Goal: Complete application form

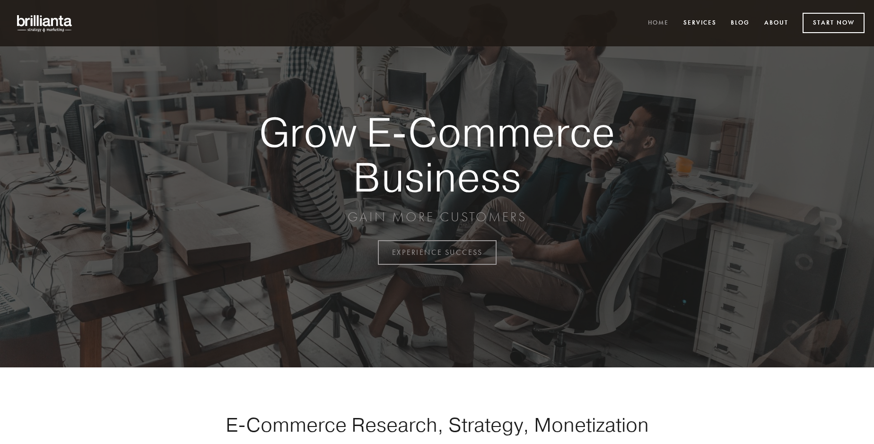
scroll to position [2478, 0]
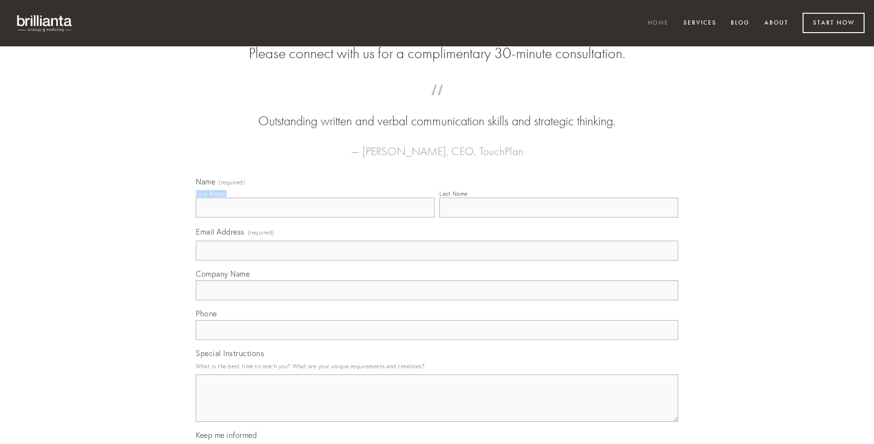
type input "[PERSON_NAME]"
click at [558, 217] on input "Last Name" at bounding box center [558, 208] width 239 height 20
type input "[PERSON_NAME]"
click at [437, 260] on input "Email Address (required)" at bounding box center [437, 251] width 482 height 20
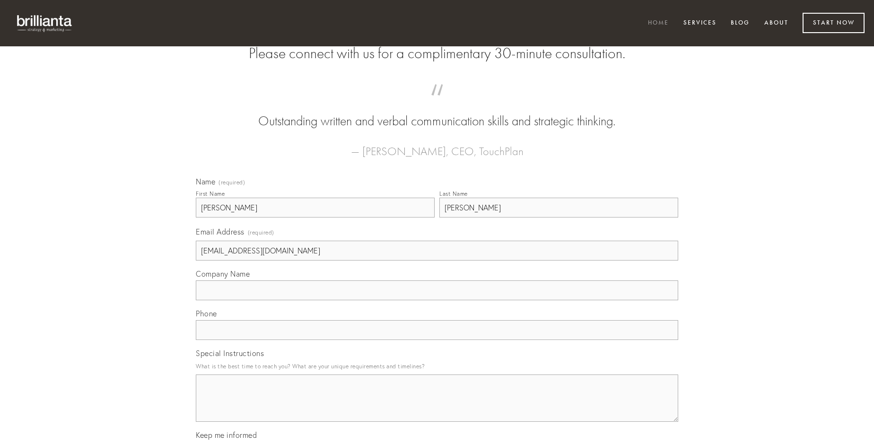
type input "[EMAIL_ADDRESS][DOMAIN_NAME]"
click at [437, 300] on input "Company Name" at bounding box center [437, 290] width 482 height 20
type input "tertius"
click at [437, 340] on input "text" at bounding box center [437, 330] width 482 height 20
click at [437, 407] on textarea "Special Instructions" at bounding box center [437, 397] width 482 height 47
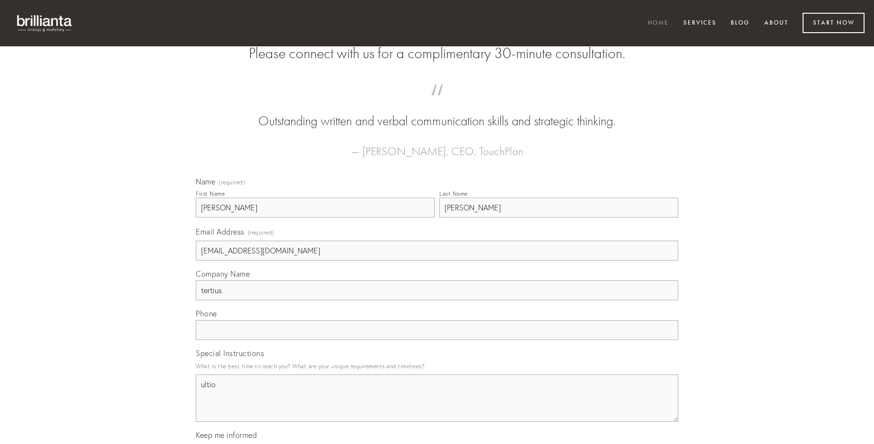
type textarea "ultio"
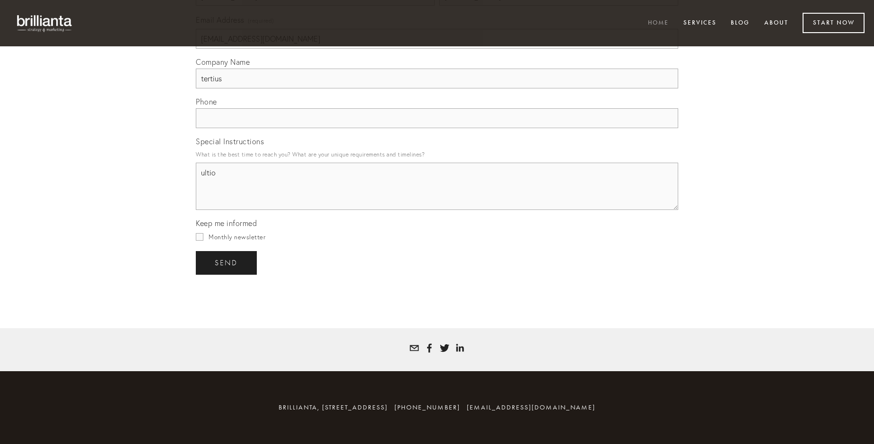
click at [227, 262] on span "send" at bounding box center [226, 263] width 23 height 9
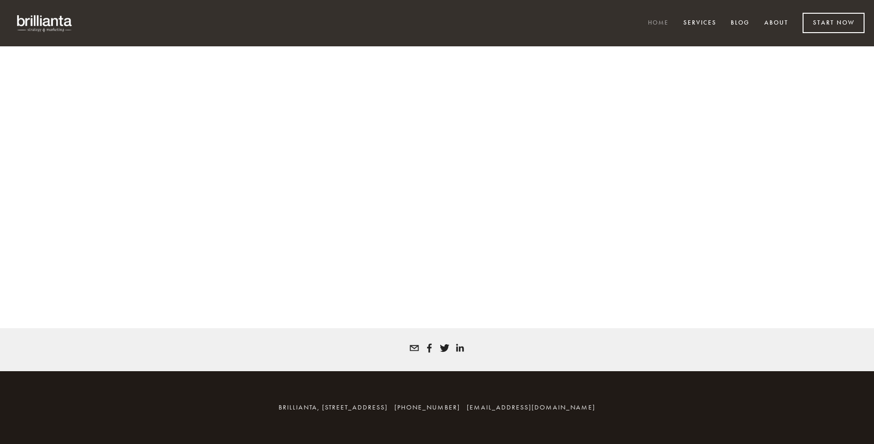
scroll to position [2465, 0]
